Goal: Task Accomplishment & Management: Use online tool/utility

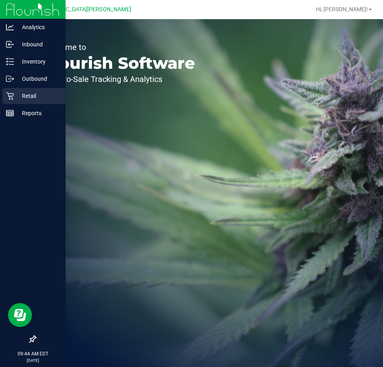
click at [41, 98] on p "Retail" at bounding box center [38, 96] width 48 height 10
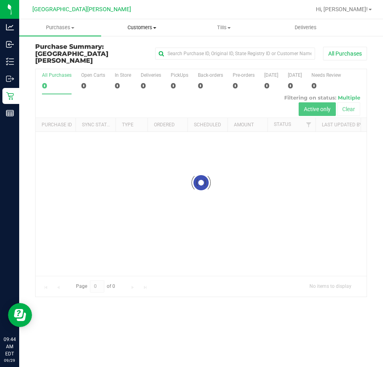
click at [142, 25] on span "Customers" at bounding box center [142, 27] width 81 height 7
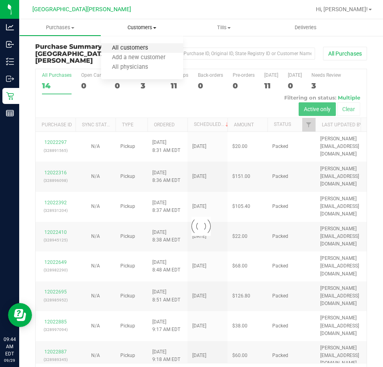
click at [130, 45] on span "All customers" at bounding box center [130, 48] width 58 height 7
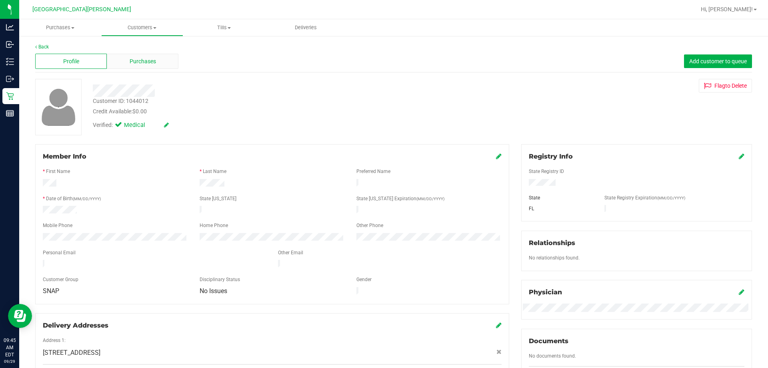
click at [137, 59] on span "Purchases" at bounding box center [143, 61] width 26 height 8
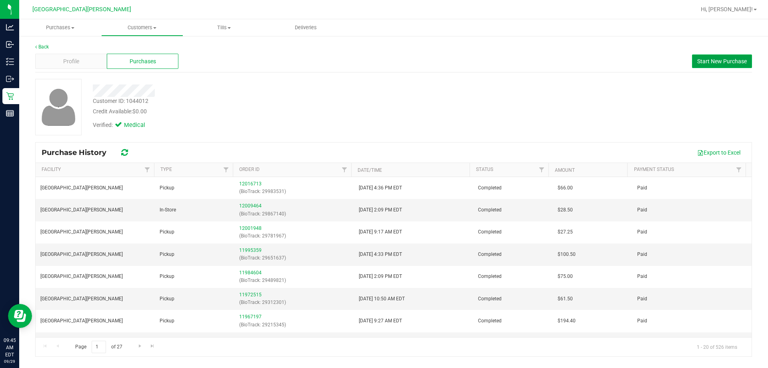
click at [383, 68] on button "Start New Purchase" at bounding box center [722, 61] width 60 height 14
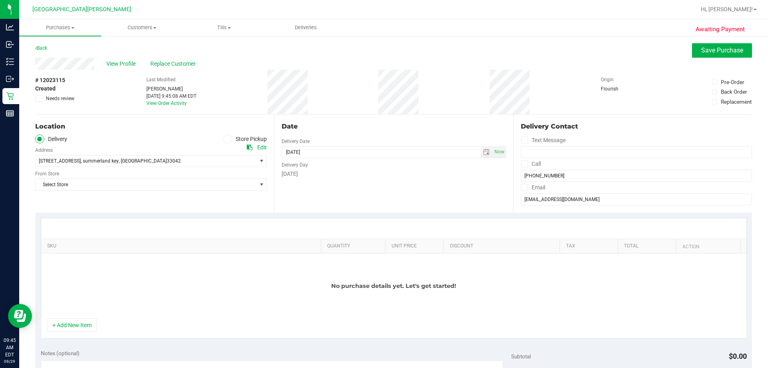
click at [234, 138] on label "Store Pickup" at bounding box center [245, 138] width 44 height 9
click at [0, 0] on input "Store Pickup" at bounding box center [0, 0] width 0 height 0
click at [183, 160] on span "Select Store" at bounding box center [146, 160] width 221 height 11
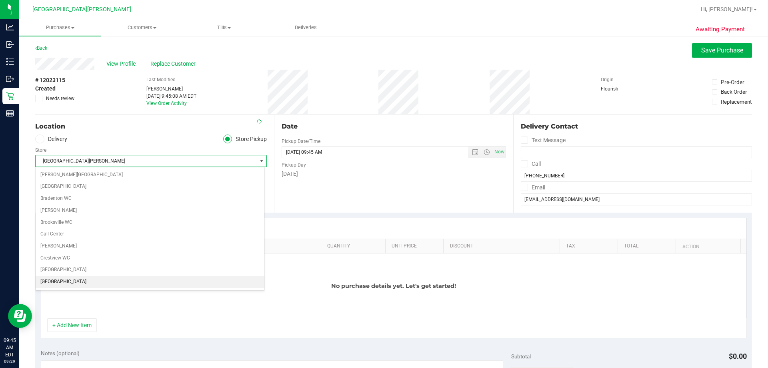
scroll to position [106, 0]
click at [188, 156] on span "[GEOGRAPHIC_DATA][PERSON_NAME]" at bounding box center [146, 160] width 221 height 11
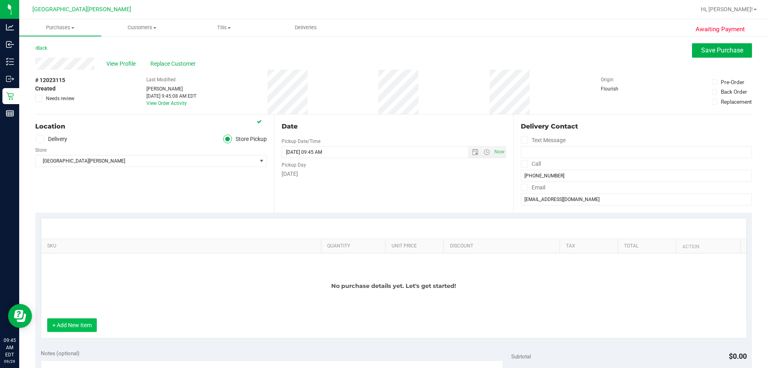
click at [70, 320] on button "+ Add New Item" at bounding box center [72, 325] width 50 height 14
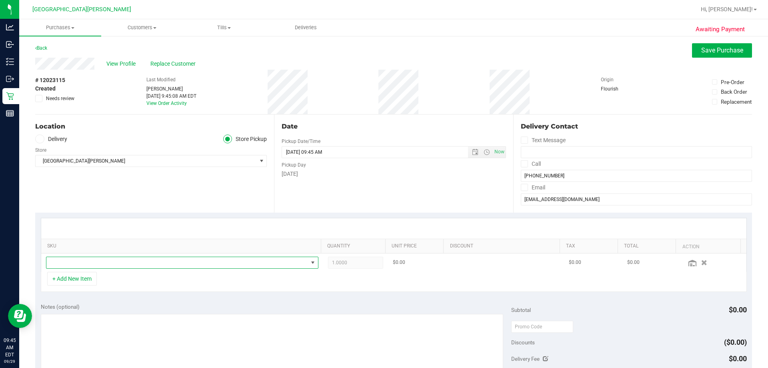
click at [110, 265] on span "NO DATA FOUND" at bounding box center [177, 262] width 262 height 11
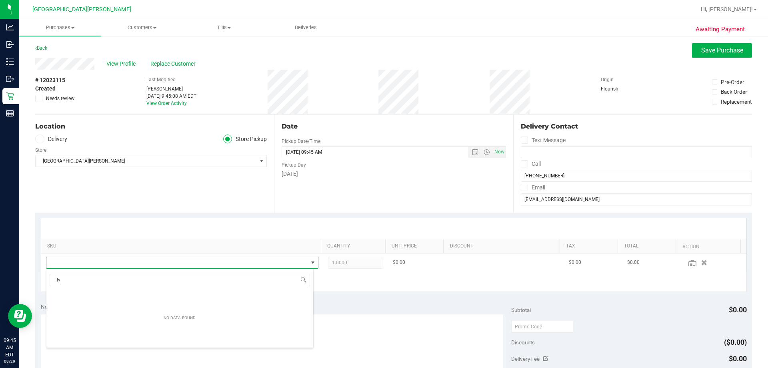
scroll to position [0, 0]
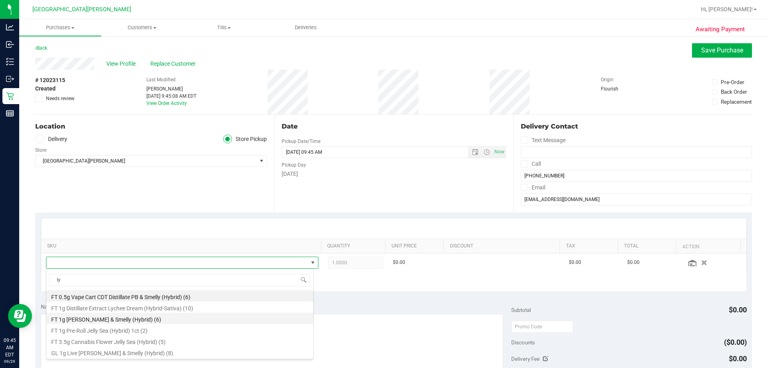
type input "lyd"
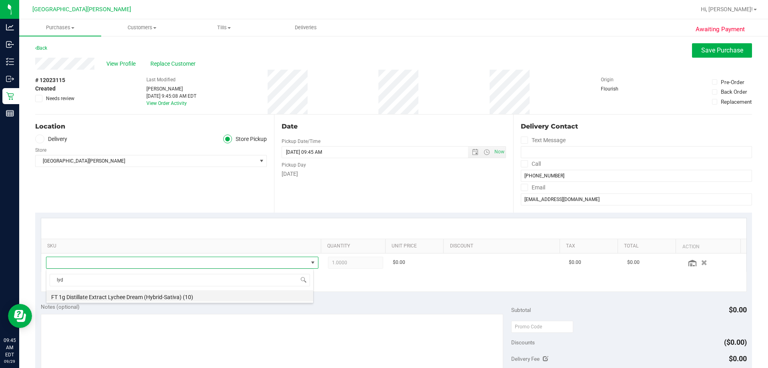
click at [154, 295] on li "FT 1g Distillate Extract Lychee Dream (Hybrid-Sativa) (10)" at bounding box center [179, 295] width 267 height 11
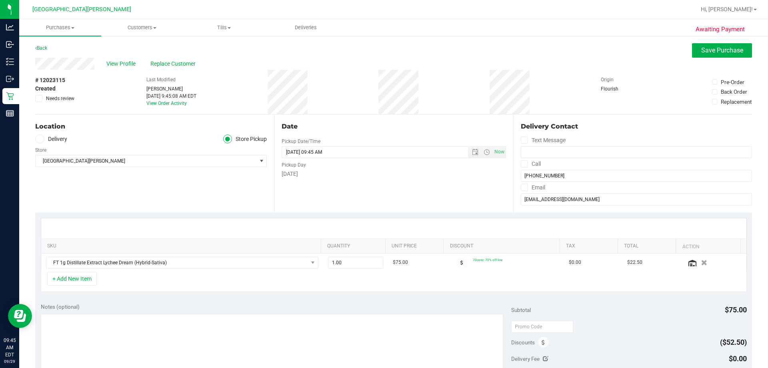
click at [337, 286] on div "+ Add New Item" at bounding box center [394, 282] width 706 height 20
click at [77, 276] on button "+ Add New Item" at bounding box center [72, 279] width 50 height 14
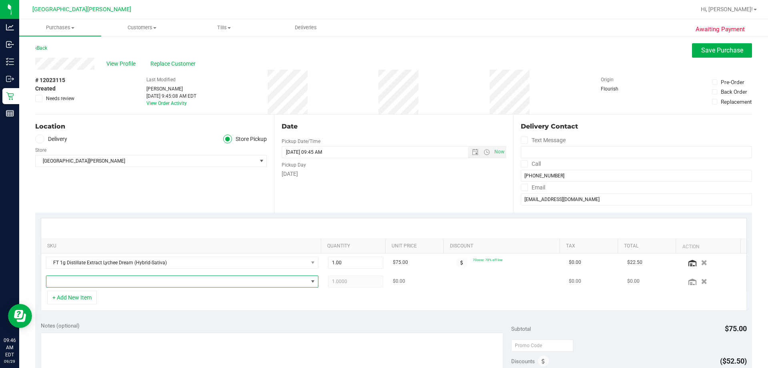
click at [128, 283] on span "NO DATA FOUND" at bounding box center [177, 281] width 262 height 11
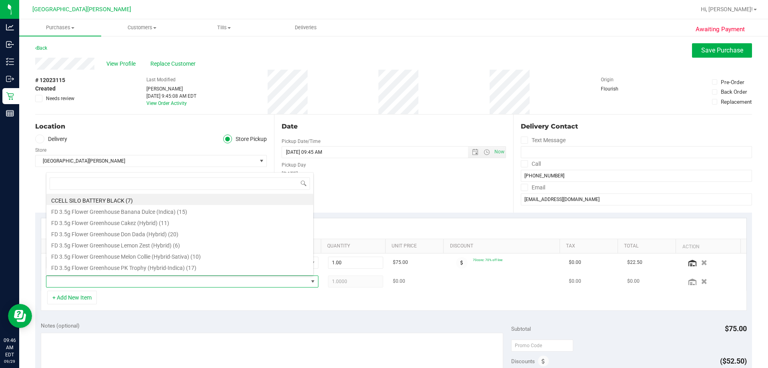
scroll to position [12, 265]
type input "ied"
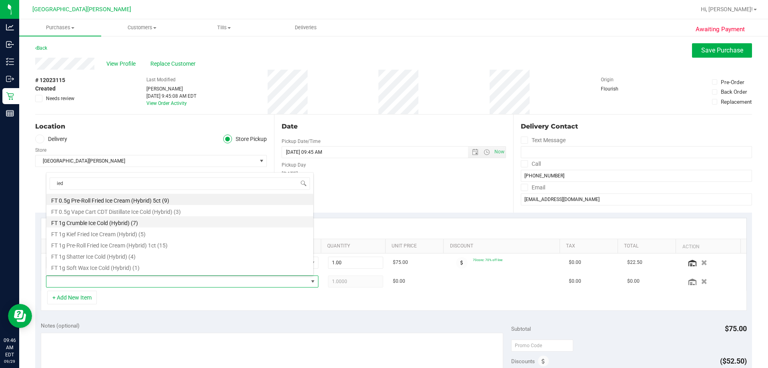
click at [141, 223] on li "FT 1g Crumble Ice Cold (Hybrid) (7)" at bounding box center [179, 221] width 267 height 11
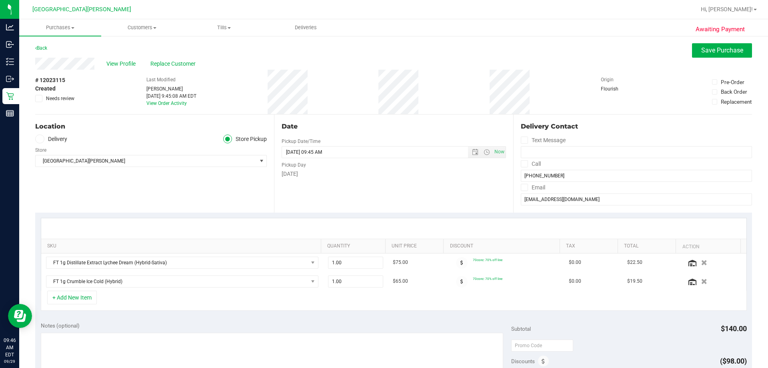
click at [89, 305] on div "+ Add New Item" at bounding box center [394, 300] width 706 height 20
click at [87, 298] on button "+ Add New Item" at bounding box center [72, 297] width 50 height 14
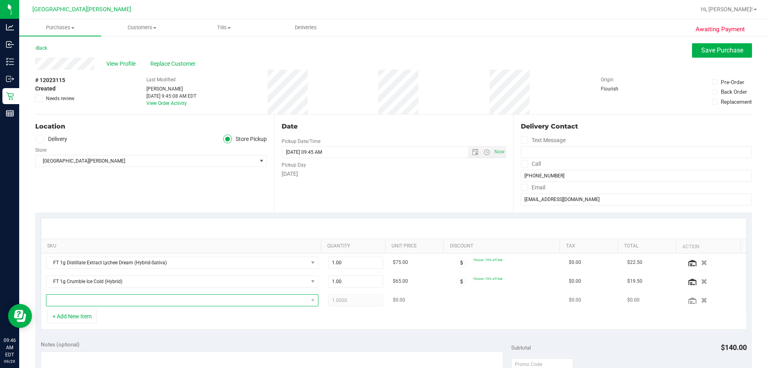
click at [70, 299] on span "NO DATA FOUND" at bounding box center [177, 299] width 262 height 11
type input "pzt"
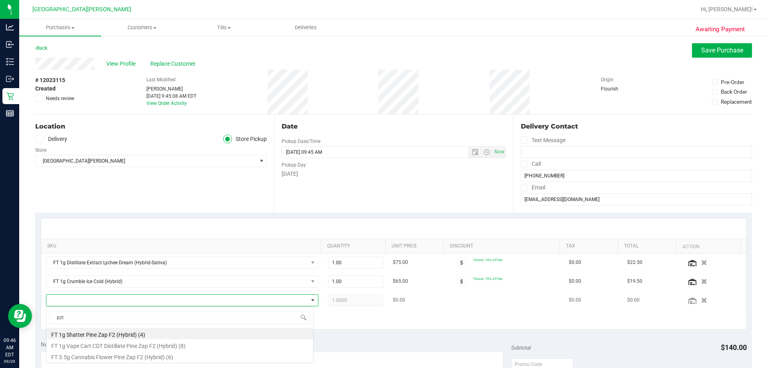
scroll to position [0, 0]
click at [117, 337] on li "FT 1g Shatter Pine Zap F2 (Hybrid) (4)" at bounding box center [179, 333] width 267 height 11
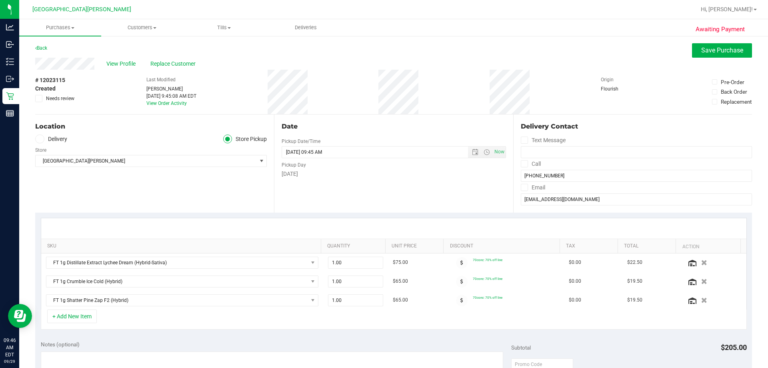
click at [357, 326] on div "+ Add New Item" at bounding box center [394, 319] width 706 height 20
click at [349, 328] on div "+ Add New Item" at bounding box center [394, 319] width 706 height 20
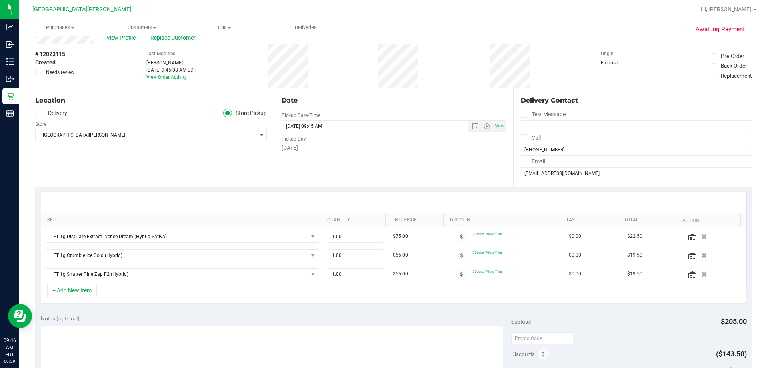
scroll to position [40, 0]
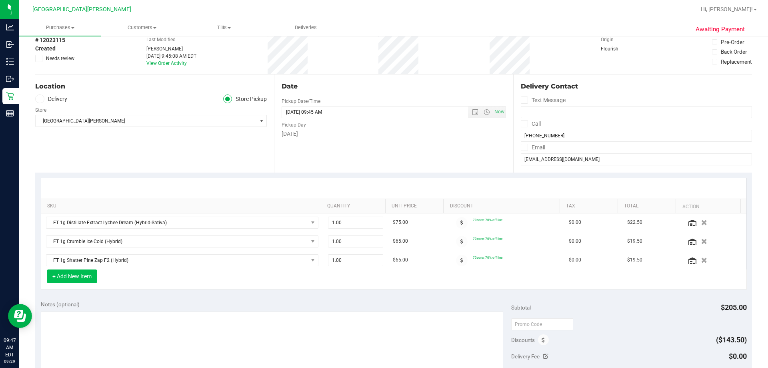
click at [70, 276] on button "+ Add New Item" at bounding box center [72, 276] width 50 height 14
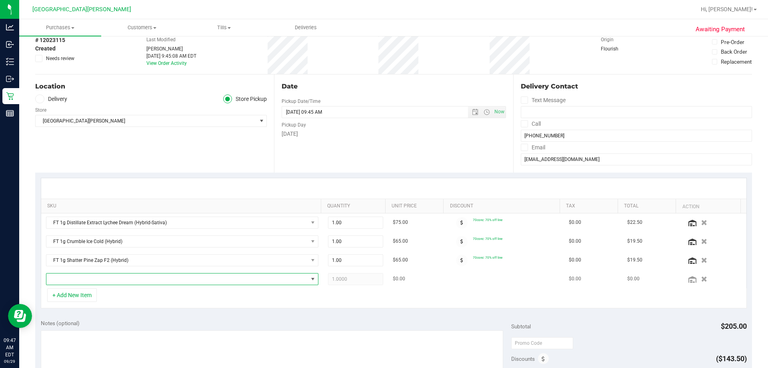
click at [109, 281] on span "NO DATA FOUND" at bounding box center [177, 278] width 262 height 11
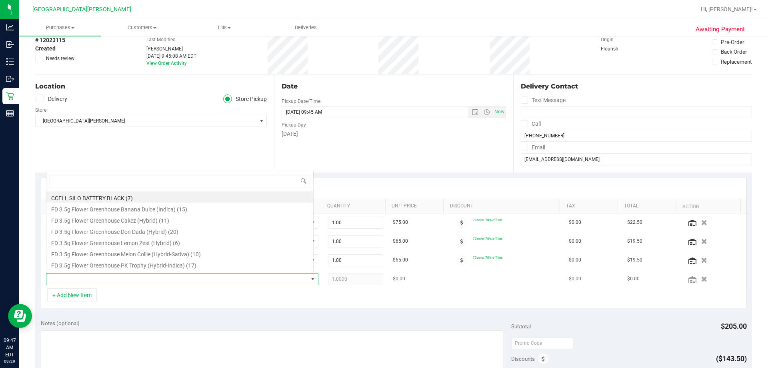
scroll to position [12, 265]
type input "live"
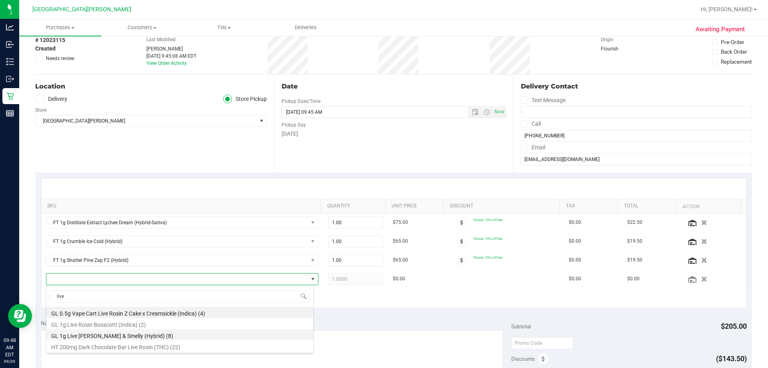
click at [177, 338] on li "GL 1g Live [PERSON_NAME] & Smelly (Hybrid) (8)" at bounding box center [179, 334] width 267 height 11
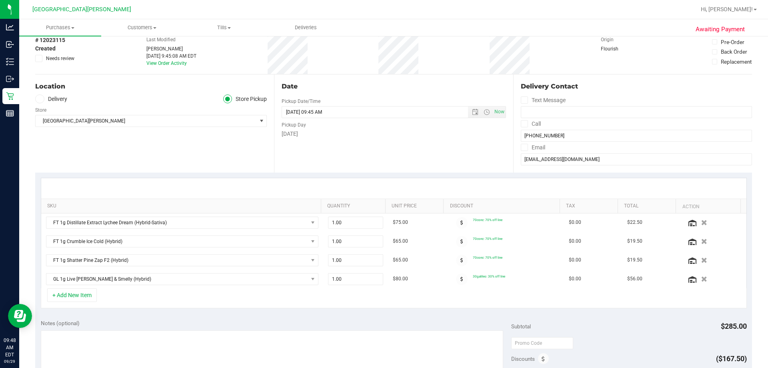
click at [383, 302] on div "+ Add New Item" at bounding box center [394, 298] width 706 height 20
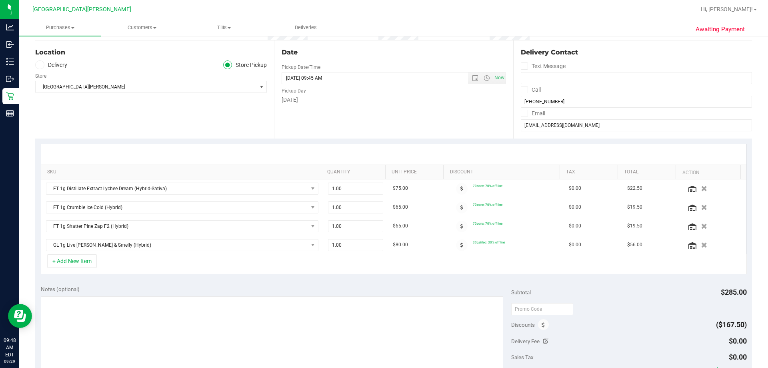
scroll to position [120, 0]
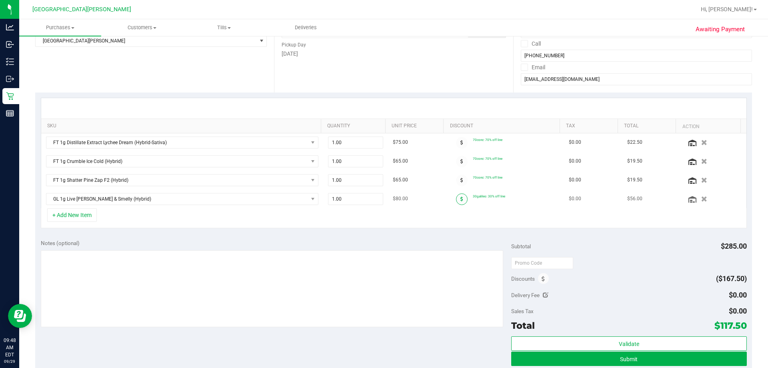
click at [383, 198] on icon at bounding box center [461, 198] width 3 height 5
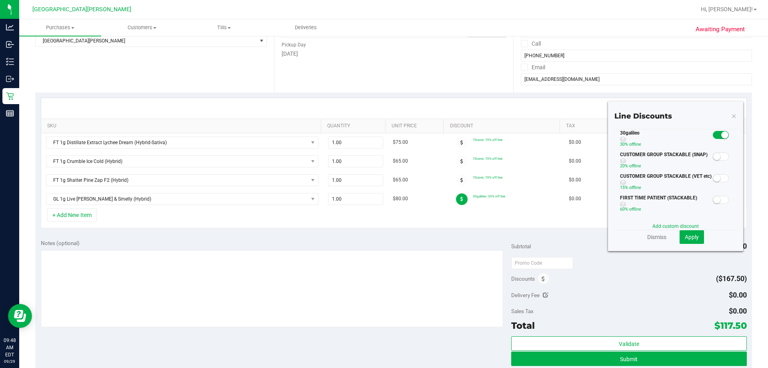
click at [383, 156] on small at bounding box center [716, 156] width 7 height 7
click at [383, 238] on span "Apply" at bounding box center [692, 237] width 14 height 6
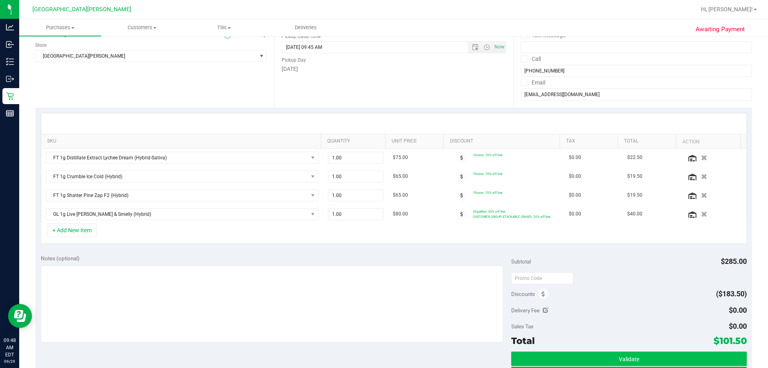
scroll to position [200, 0]
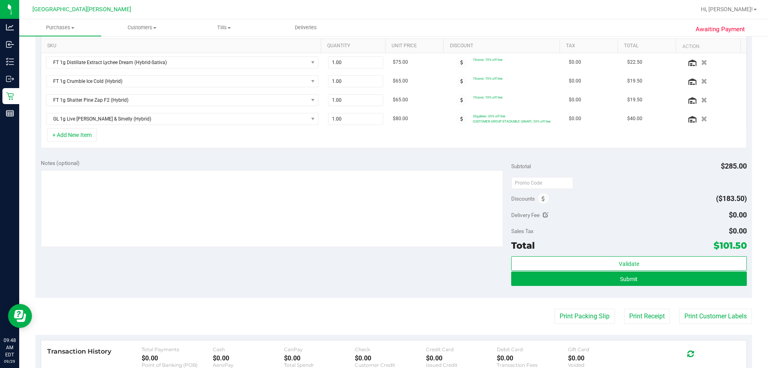
click at [383, 218] on div "Delivery Fee $0.00" at bounding box center [628, 215] width 235 height 14
click at [383, 281] on button "Submit" at bounding box center [628, 278] width 235 height 14
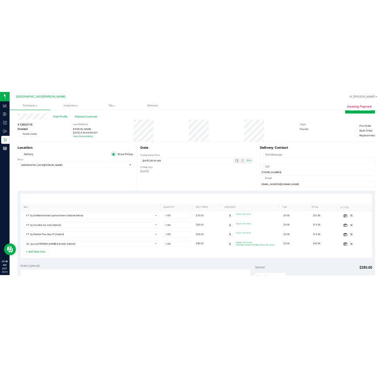
scroll to position [0, 0]
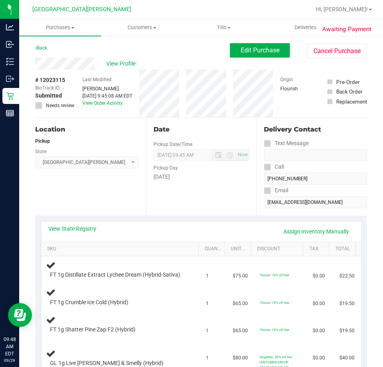
click at [99, 196] on div "Location Pickup Store [GEOGRAPHIC_DATA][PERSON_NAME] Select Store [PERSON_NAME]…" at bounding box center [90, 167] width 111 height 98
click at [80, 234] on div "View State Registry Assign Inventory Manually" at bounding box center [201, 232] width 306 height 14
click at [83, 230] on link "View State Registry" at bounding box center [72, 229] width 48 height 8
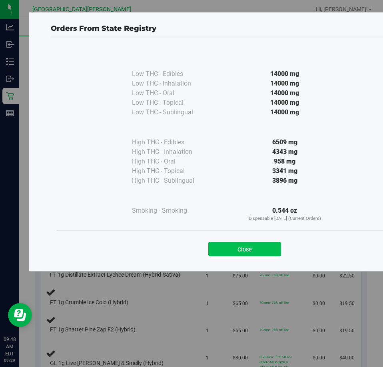
click at [256, 245] on button "Close" at bounding box center [244, 249] width 73 height 14
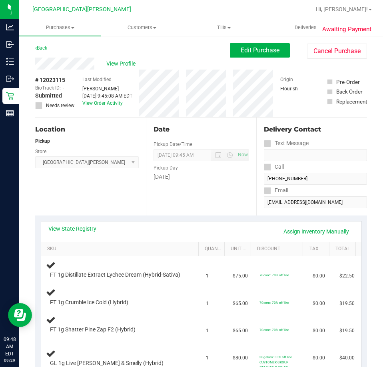
click at [102, 201] on div "Location Pickup Store [GEOGRAPHIC_DATA][PERSON_NAME] Select Store [PERSON_NAME]…" at bounding box center [90, 167] width 111 height 98
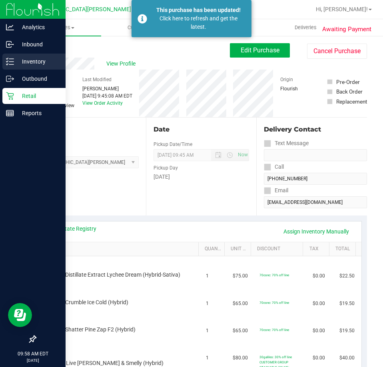
click at [34, 60] on p "Inventory" at bounding box center [38, 62] width 48 height 10
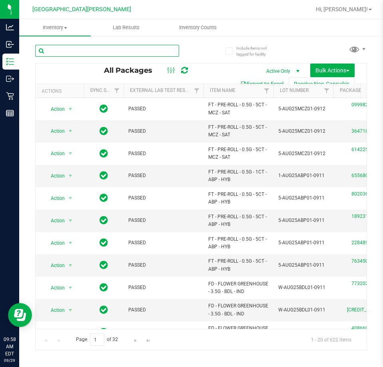
click at [71, 49] on input "text" at bounding box center [107, 51] width 144 height 12
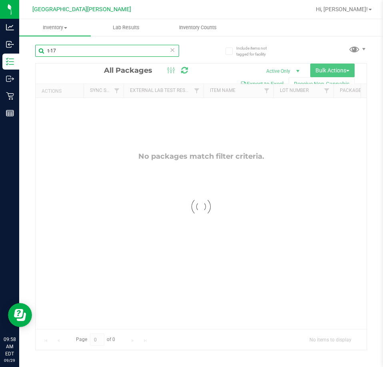
click at [50, 50] on input "t-17" at bounding box center [107, 51] width 144 height 12
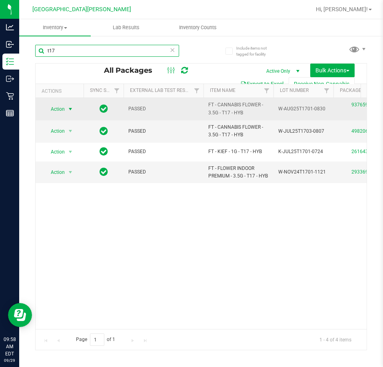
type input "t17"
click at [62, 107] on span "Action" at bounding box center [55, 109] width 22 height 11
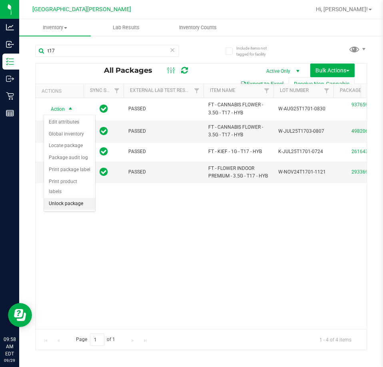
click at [65, 198] on li "Unlock package" at bounding box center [69, 204] width 51 height 12
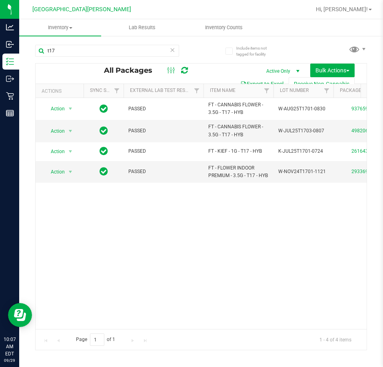
drag, startPoint x: 180, startPoint y: 303, endPoint x: 154, endPoint y: 278, distance: 36.2
click at [180, 303] on div "Action Action Adjust qty Create package Edit attributes Global inventory Locate…" at bounding box center [201, 213] width 331 height 231
